Goal: Information Seeking & Learning: Find specific page/section

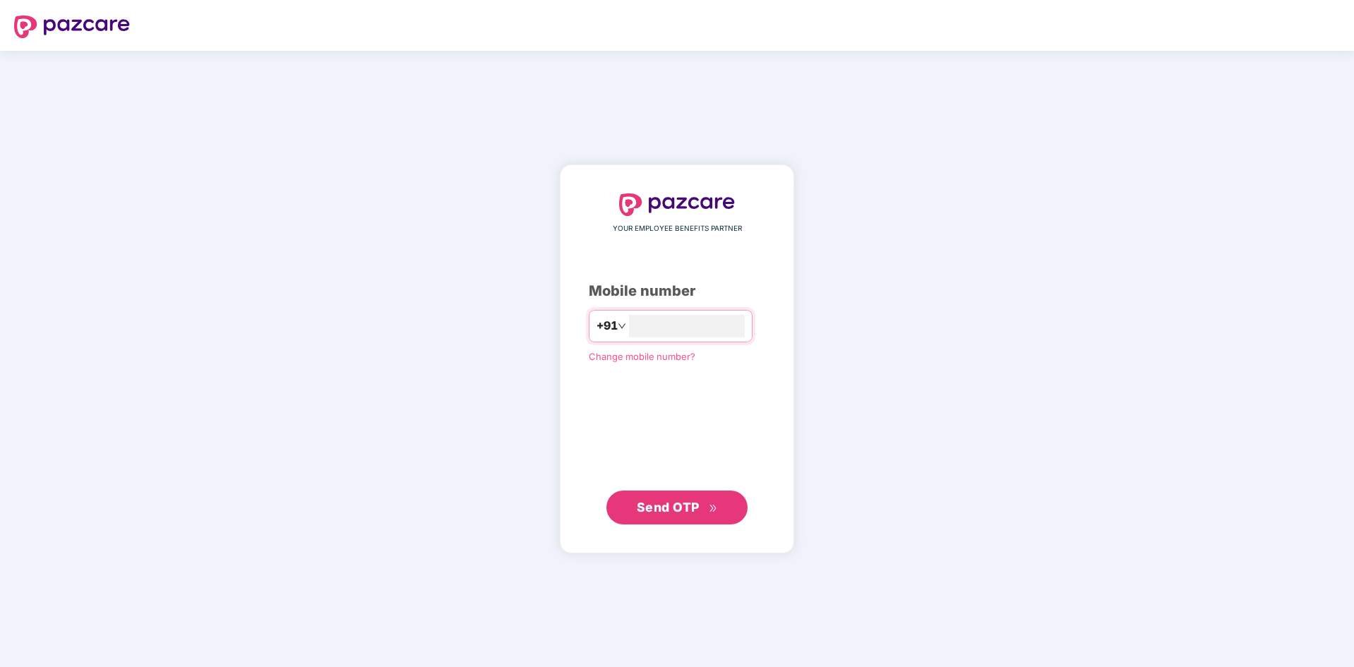
type input "**********"
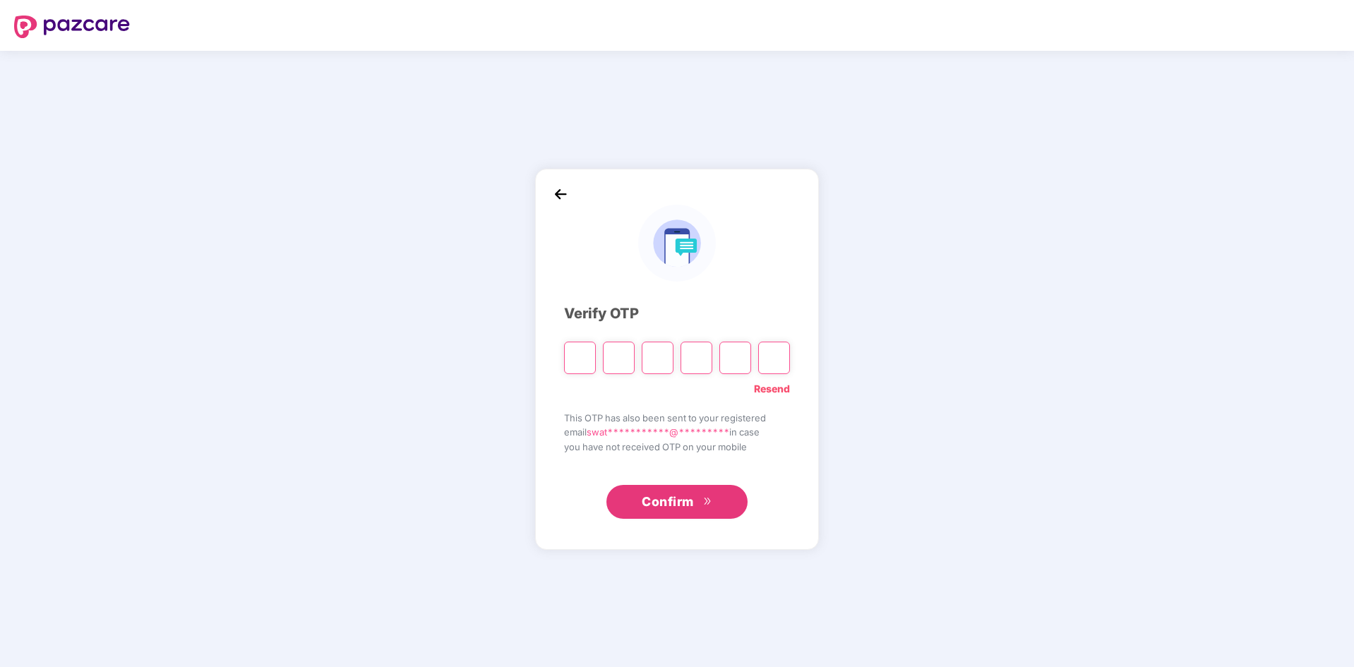
type input "*"
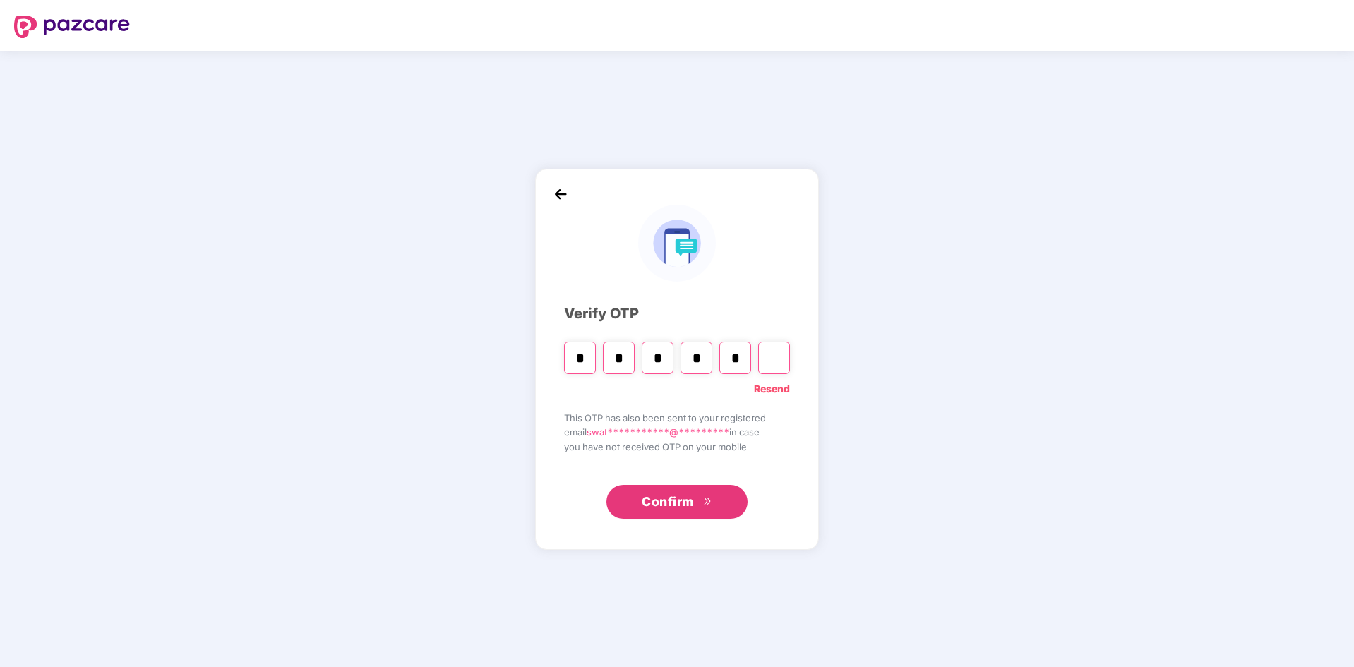
type input "*"
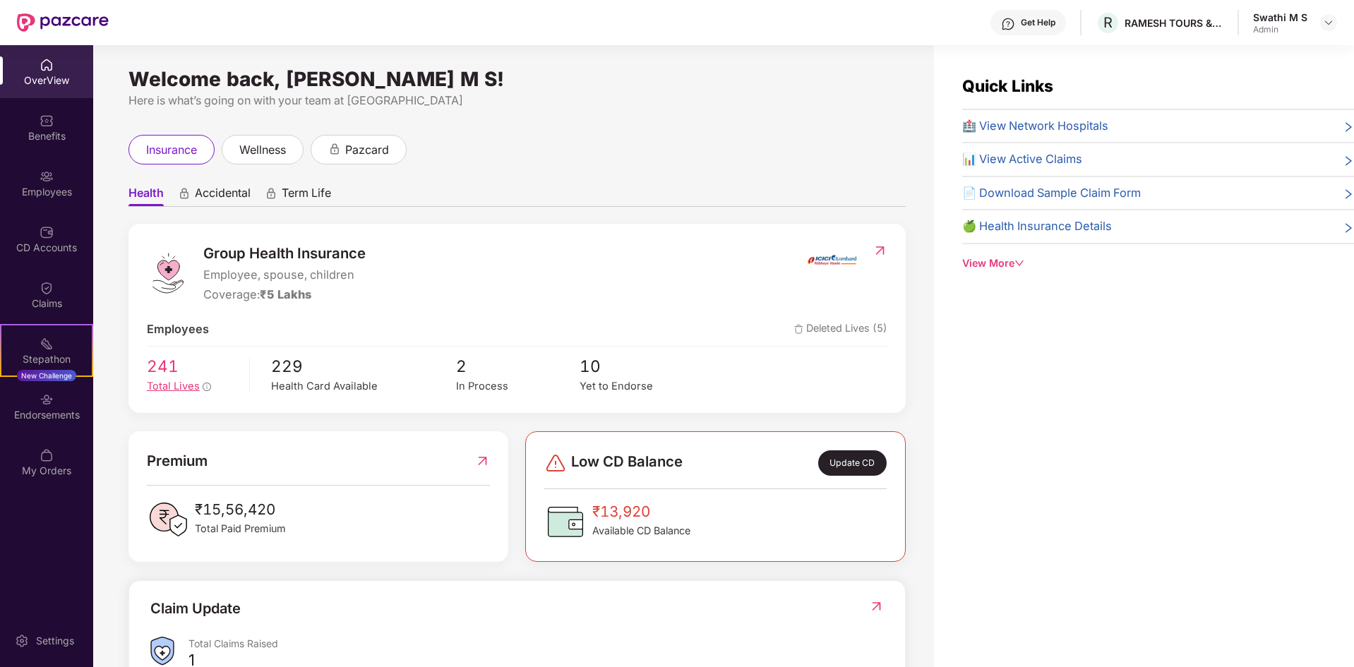
click at [171, 381] on span "Total Lives" at bounding box center [173, 386] width 53 height 13
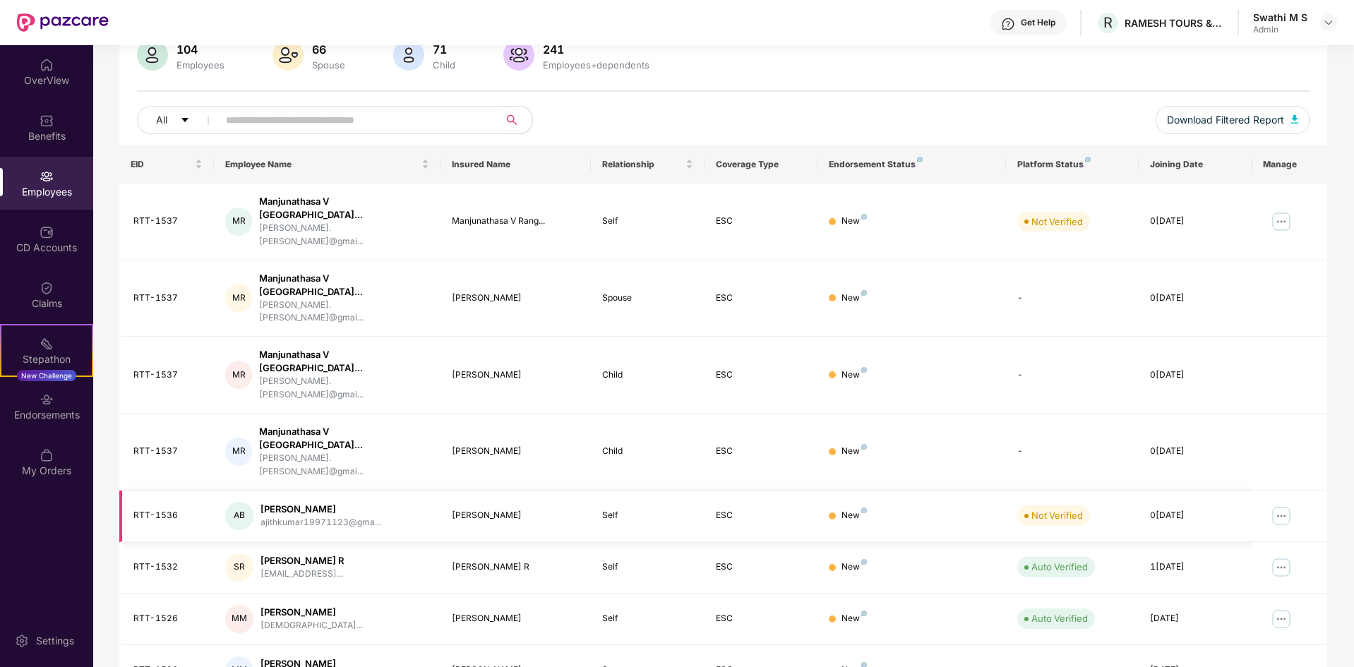
scroll to position [201, 0]
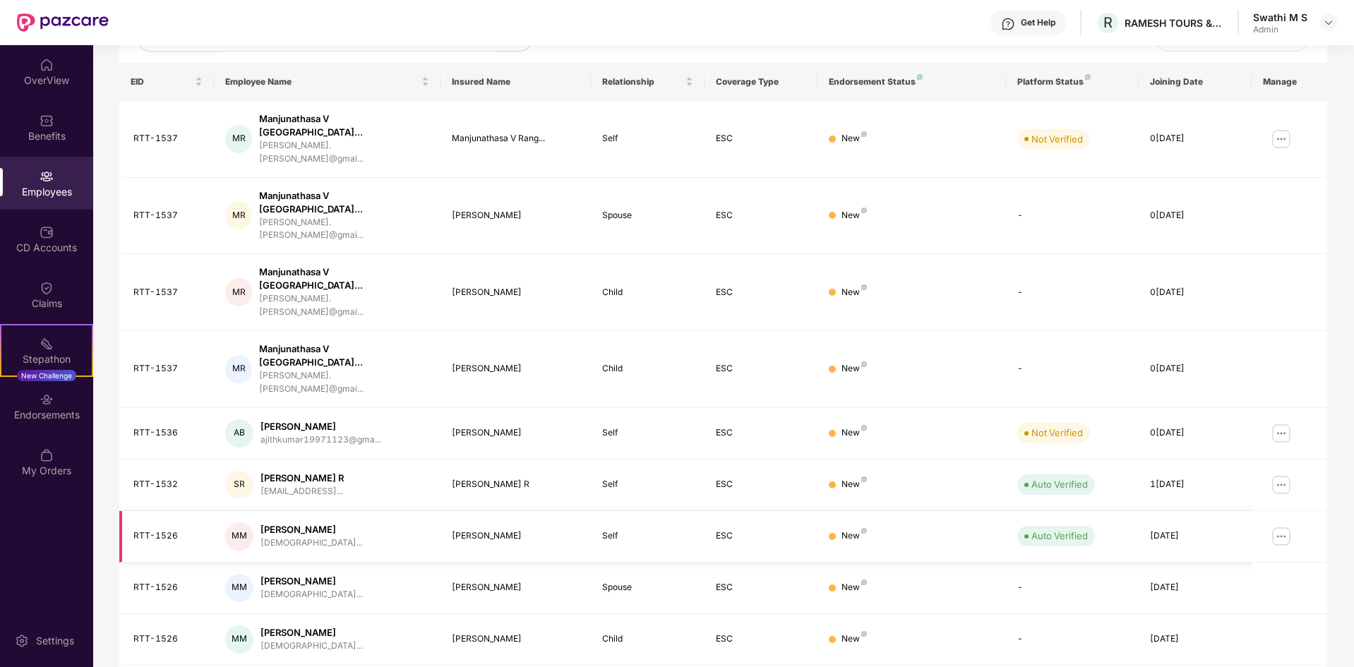
click at [1279, 525] on img at bounding box center [1281, 536] width 23 height 23
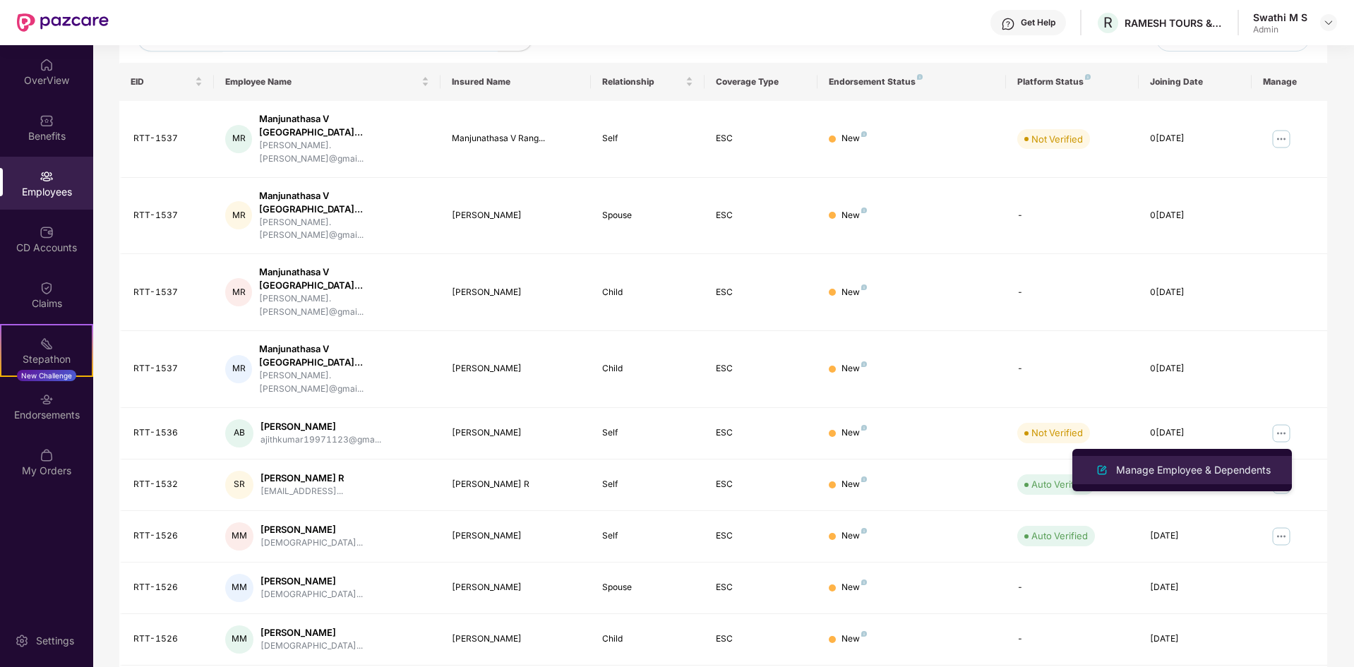
click at [1217, 468] on div "Manage Employee & Dependents" at bounding box center [1194, 470] width 160 height 16
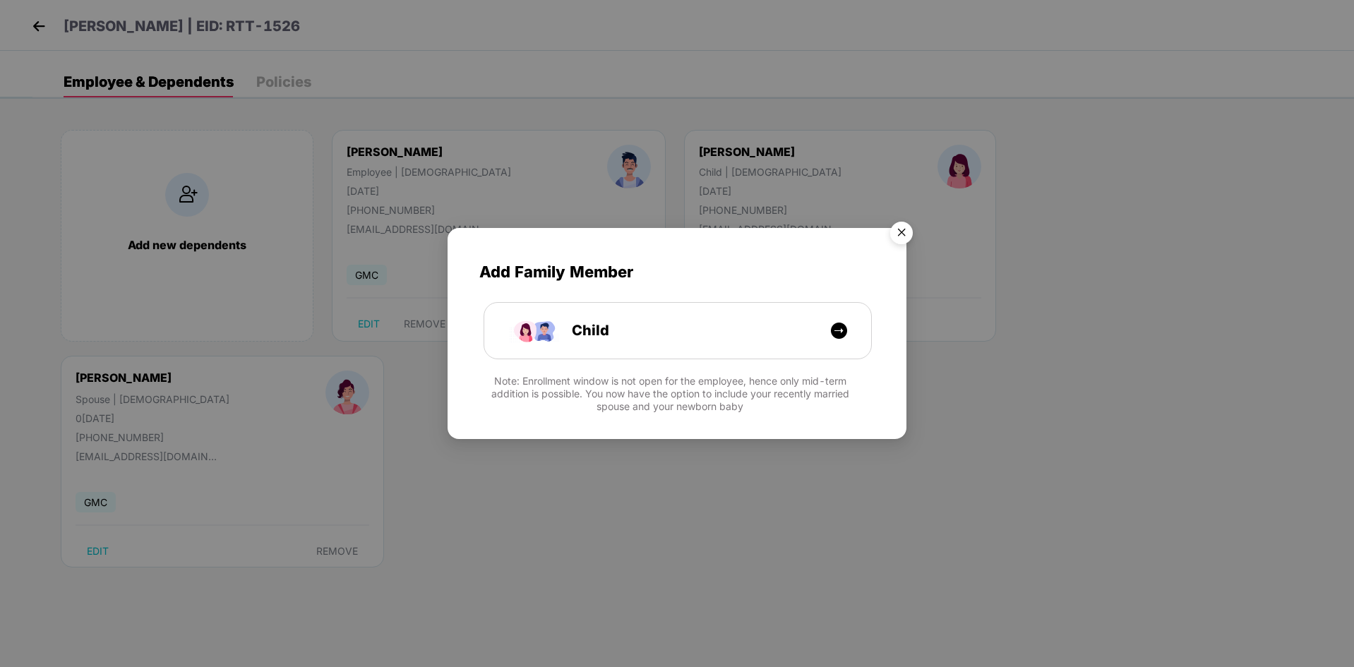
click at [901, 227] on img "Close" at bounding box center [902, 235] width 40 height 40
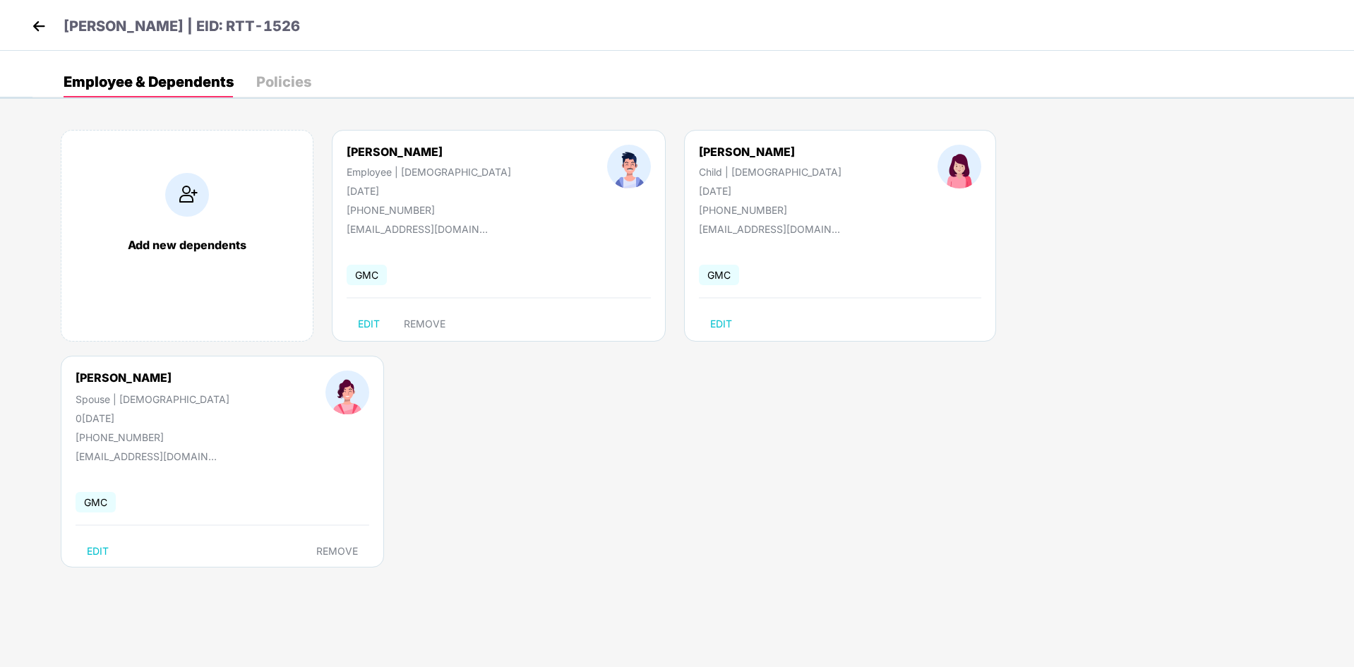
click at [35, 30] on img at bounding box center [38, 26] width 21 height 21
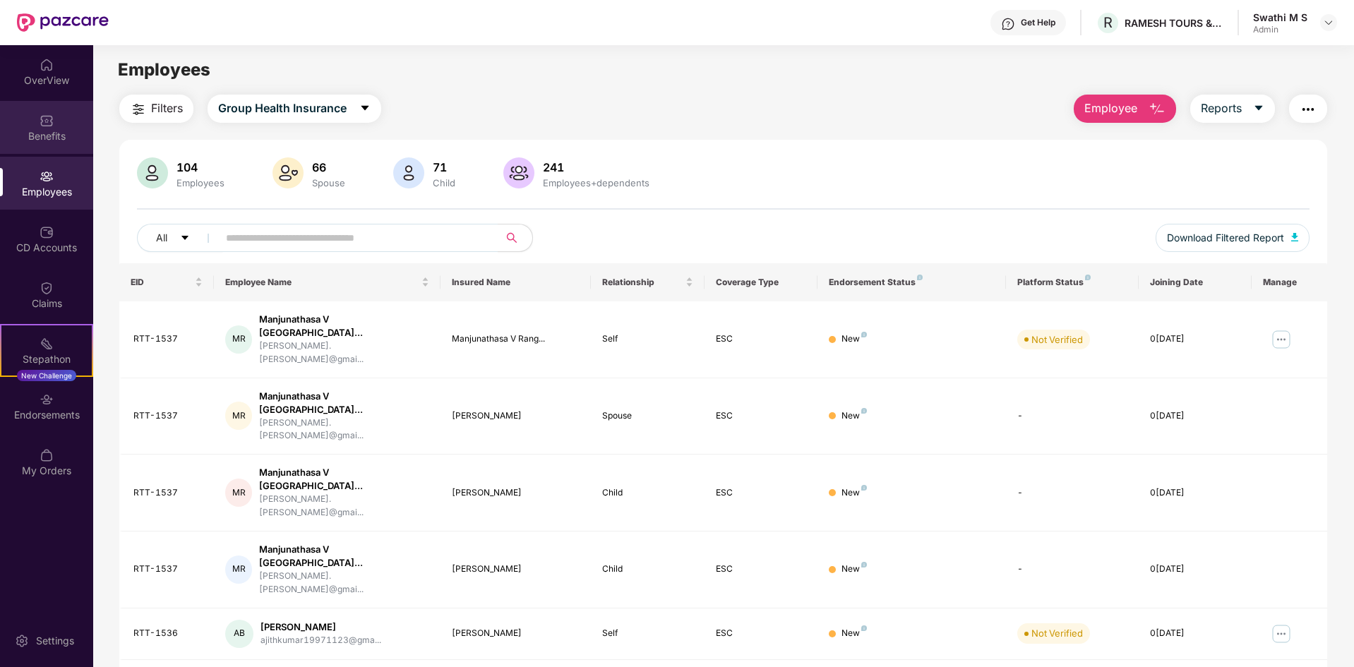
click at [45, 131] on div "Benefits" at bounding box center [46, 136] width 93 height 14
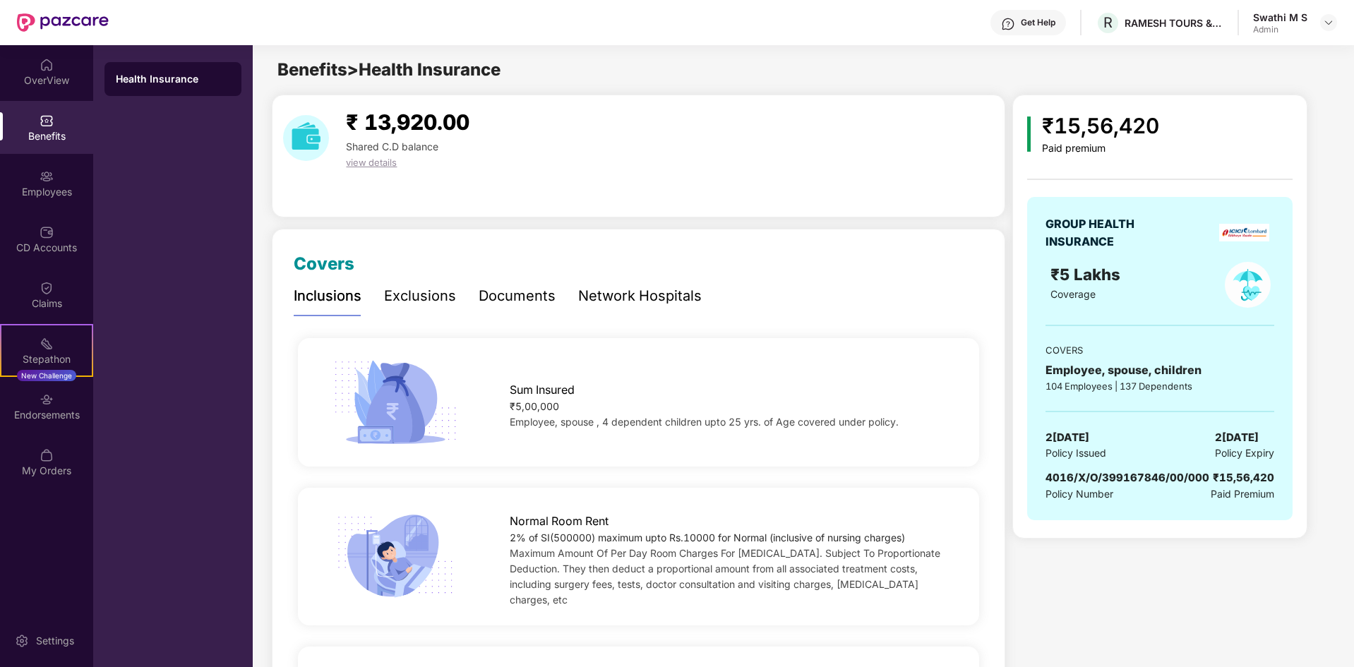
click at [415, 287] on div "Exclusions" at bounding box center [420, 296] width 72 height 22
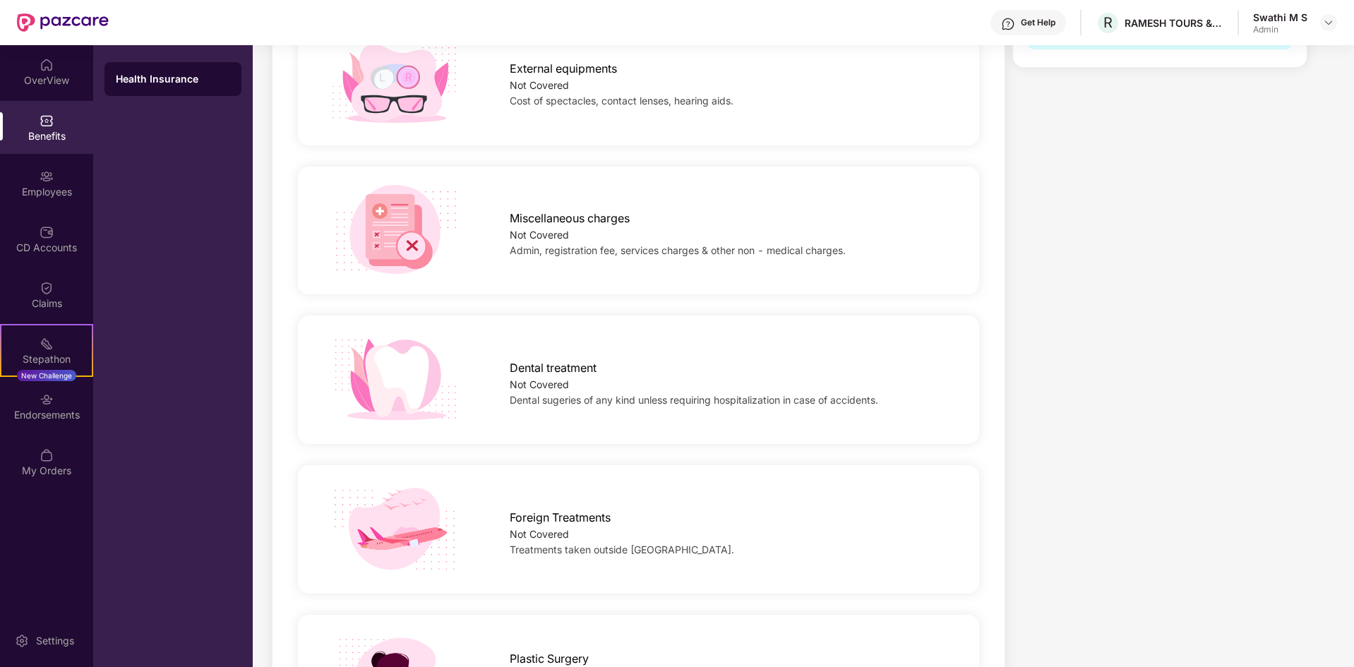
scroll to position [118, 0]
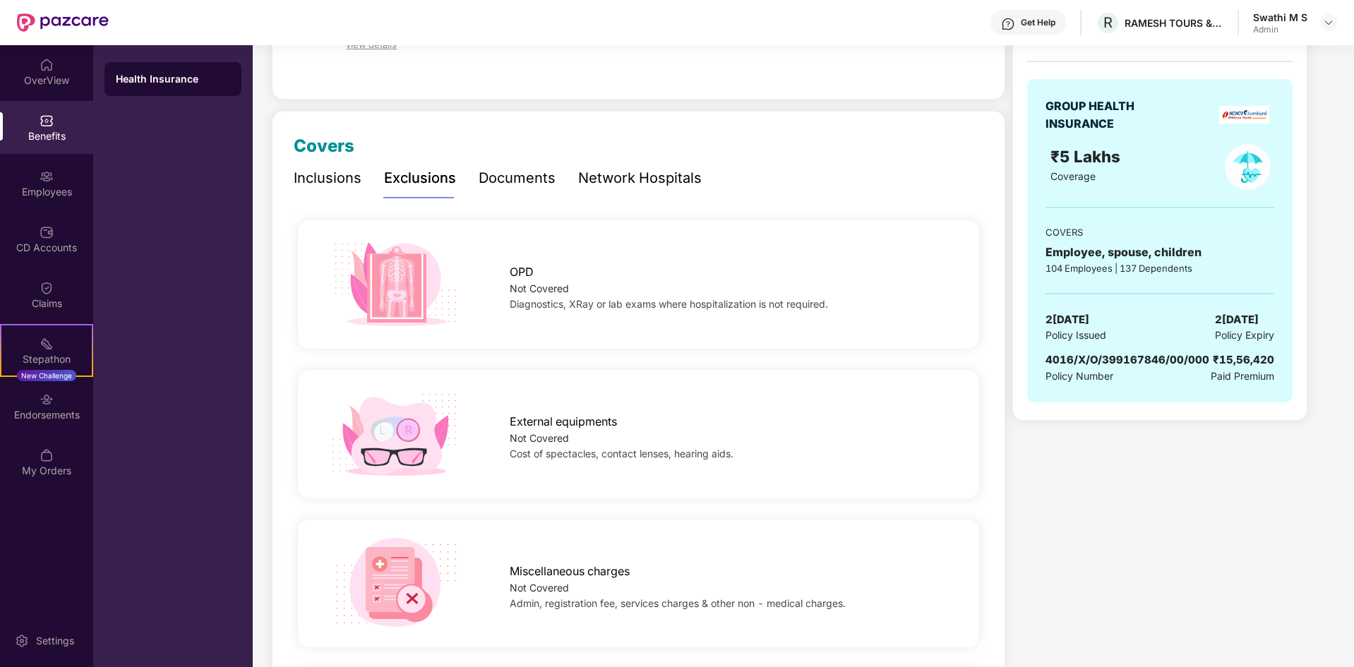
click at [620, 177] on div "Network Hospitals" at bounding box center [640, 178] width 124 height 22
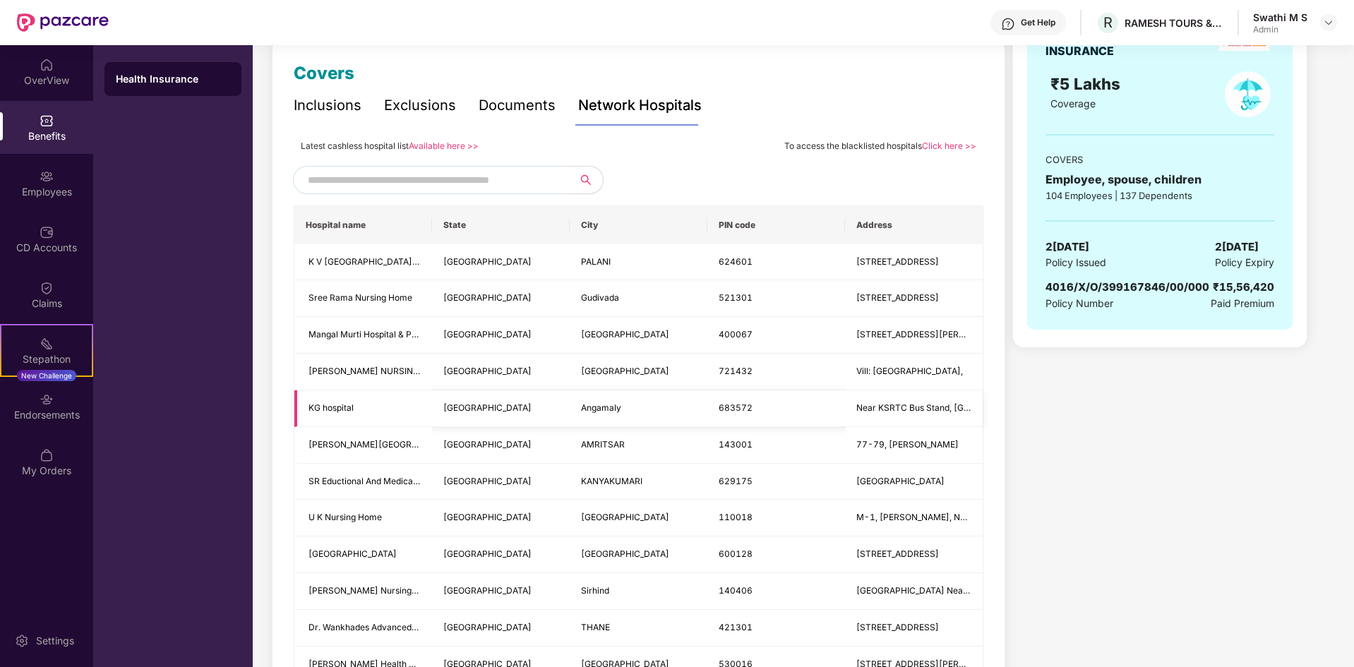
scroll to position [235, 0]
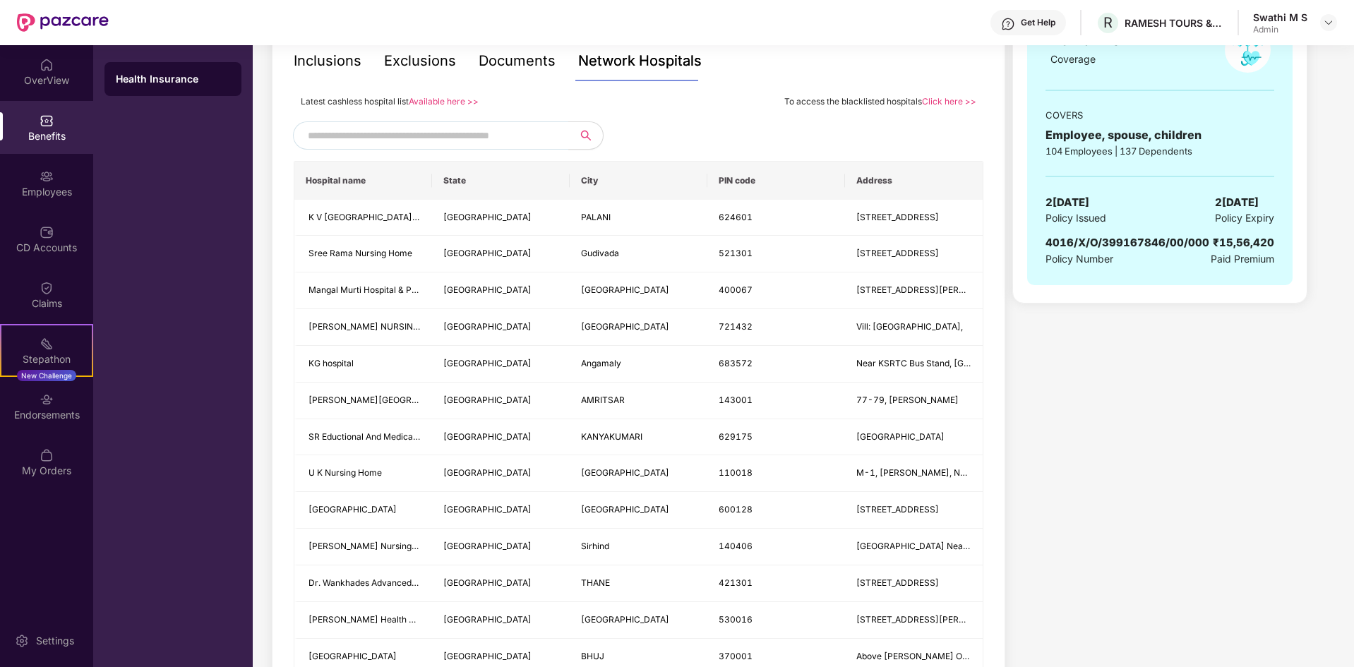
click at [441, 136] on input "text" at bounding box center [428, 135] width 241 height 21
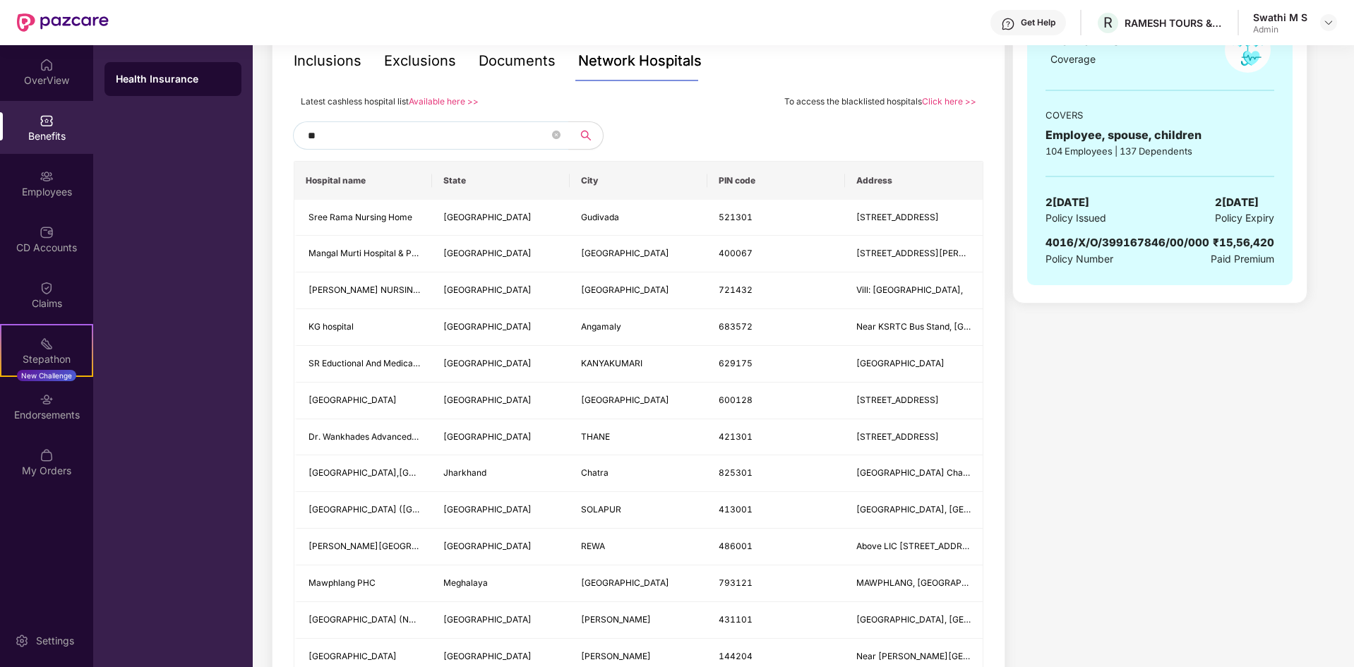
type input "*"
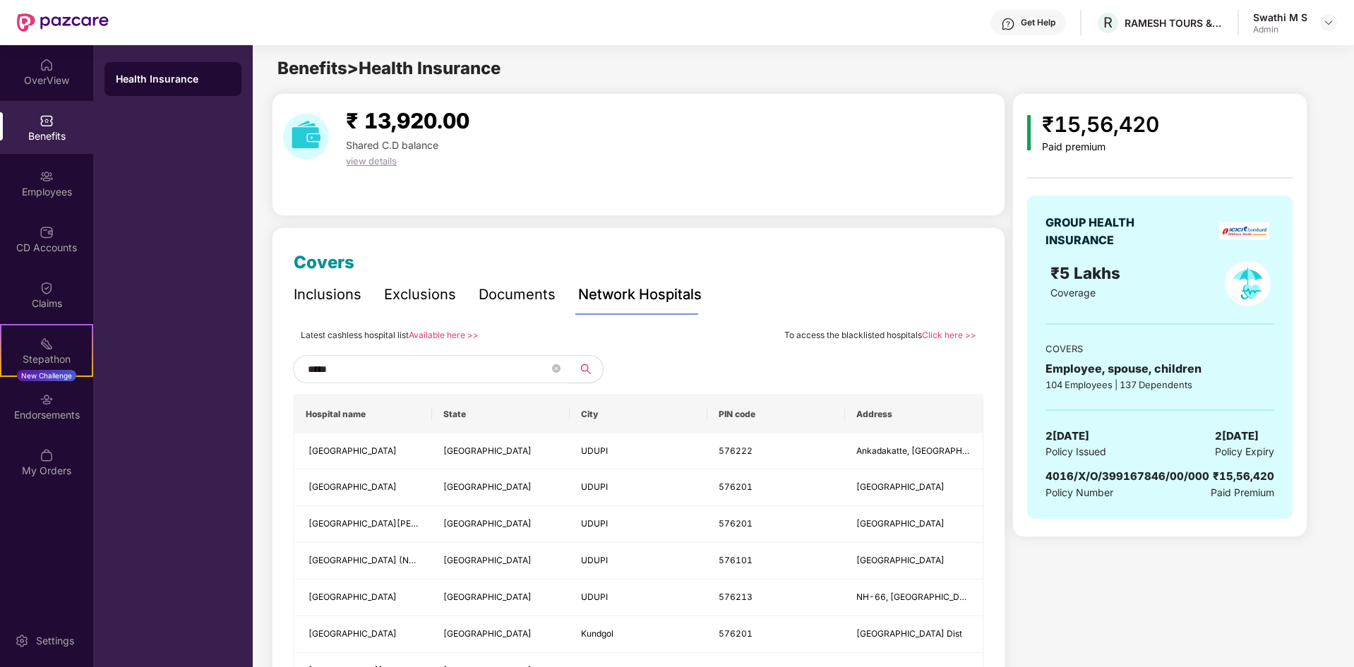
scroll to position [0, 0]
drag, startPoint x: 379, startPoint y: 373, endPoint x: 249, endPoint y: 367, distance: 130.0
click at [251, 377] on div "OverView Benefits Employees CD Accounts Claims Stepathon New Challenge Endorsem…" at bounding box center [677, 356] width 1354 height 622
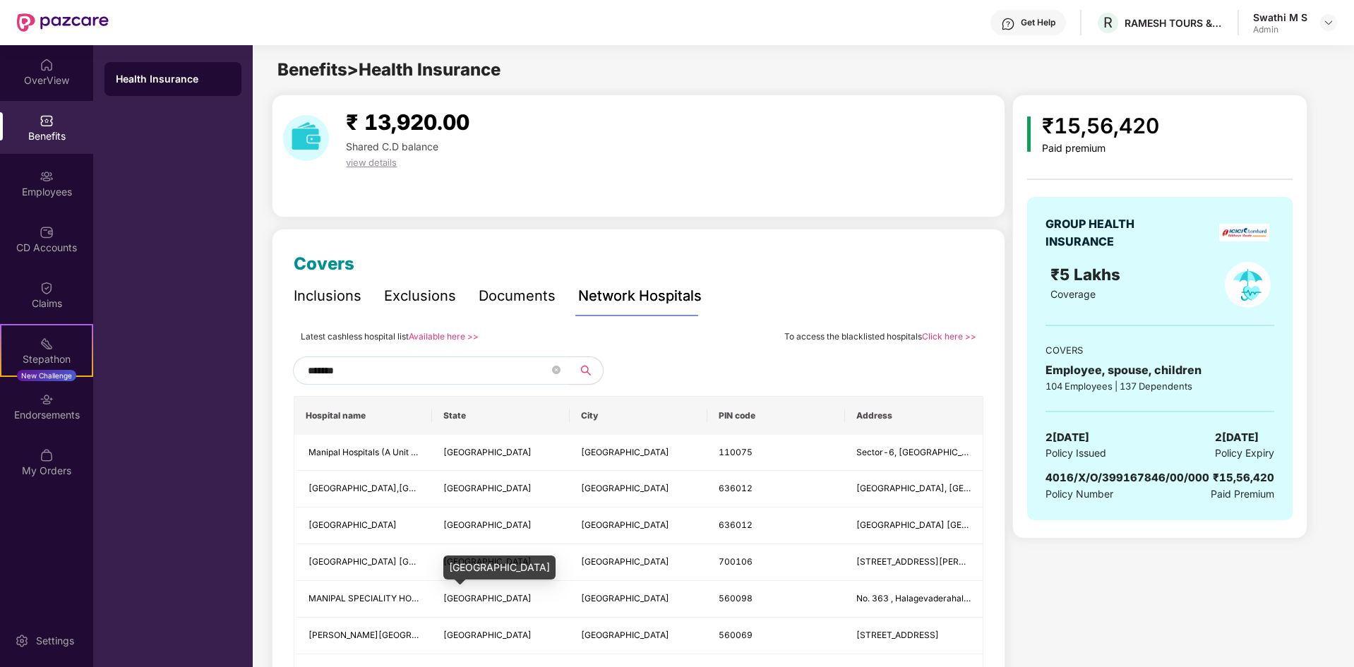
type input "*******"
